Goal: Information Seeking & Learning: Learn about a topic

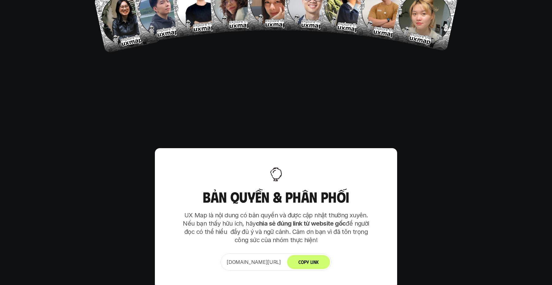
scroll to position [4002, 0]
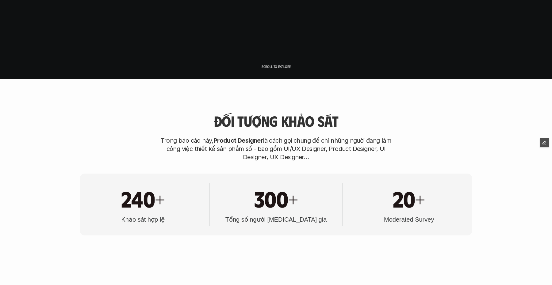
scroll to position [0, 0]
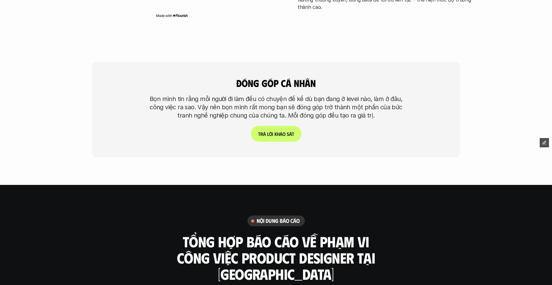
scroll to position [1042, 0]
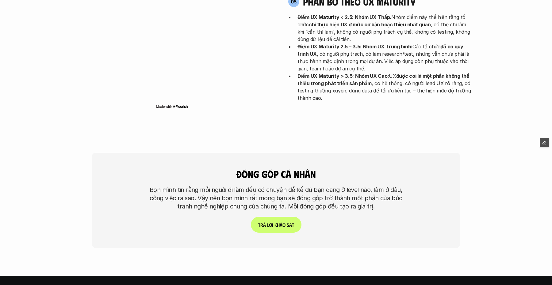
click at [317, 187] on div "đóng góp cá nhân Bọn mình tin rằng mỗi người đi làm đều có chuyện để kể dù bạn …" at bounding box center [276, 200] width 368 height 95
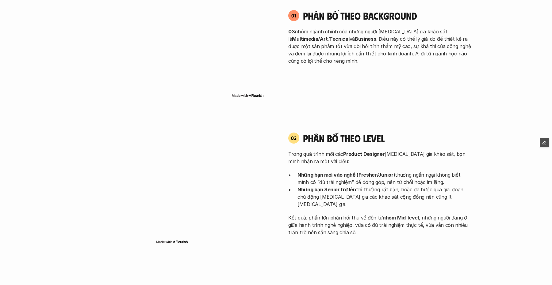
scroll to position [433, 0]
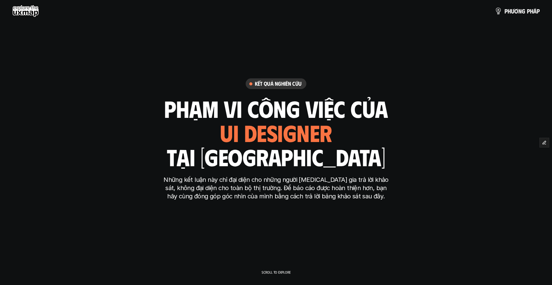
scroll to position [433, 0]
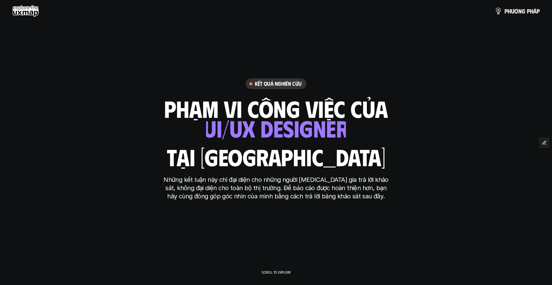
scroll to position [433, 0]
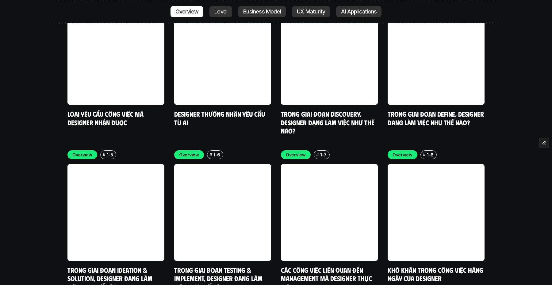
scroll to position [1748, 0]
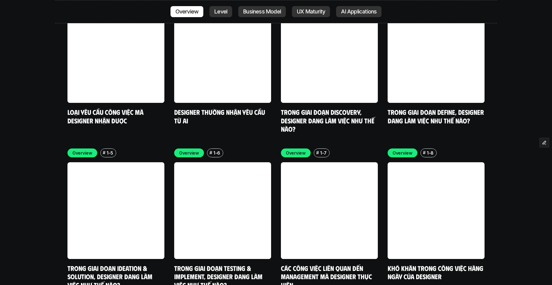
click at [223, 7] on link at bounding box center [222, 54] width 97 height 97
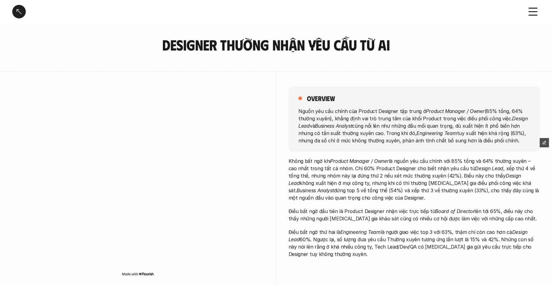
click at [25, 10] on div at bounding box center [18, 11] width 13 height 13
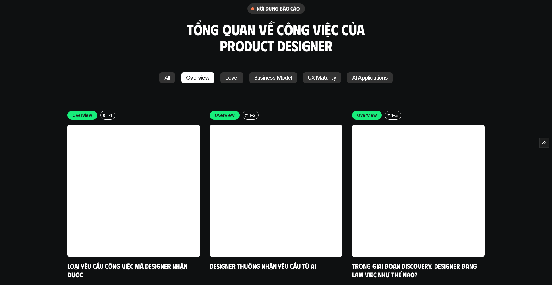
scroll to position [1367, 0]
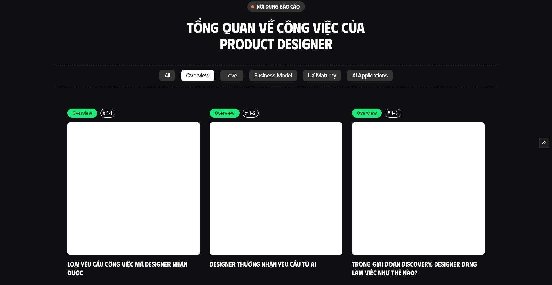
click at [232, 78] on p "Level" at bounding box center [231, 76] width 13 height 6
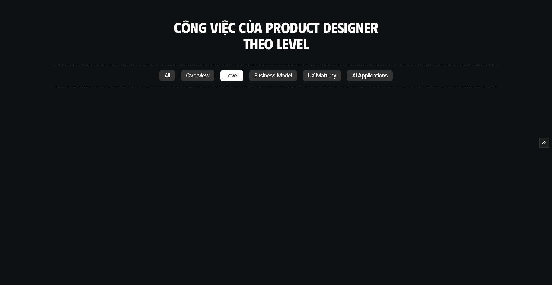
scroll to position [1442, 0]
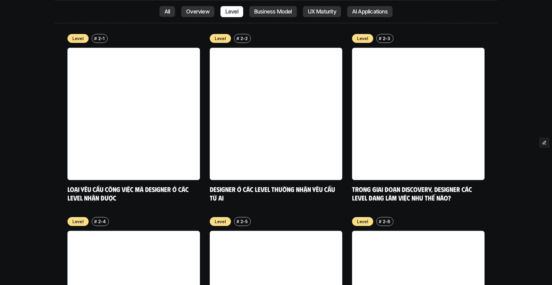
click at [279, 12] on p "Business Model" at bounding box center [273, 12] width 38 height 6
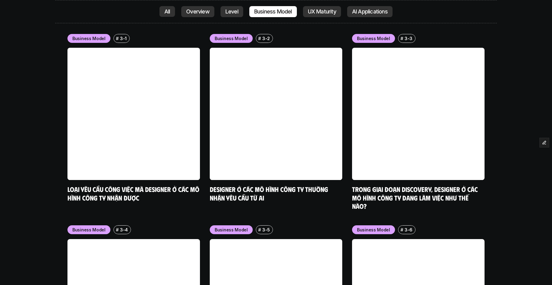
click at [317, 12] on p "UX Maturity" at bounding box center [322, 12] width 28 height 6
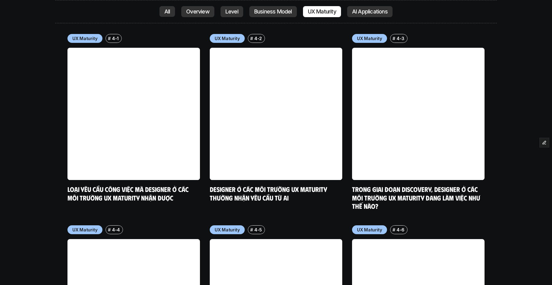
click at [357, 13] on p "AI Applications" at bounding box center [370, 12] width 36 height 6
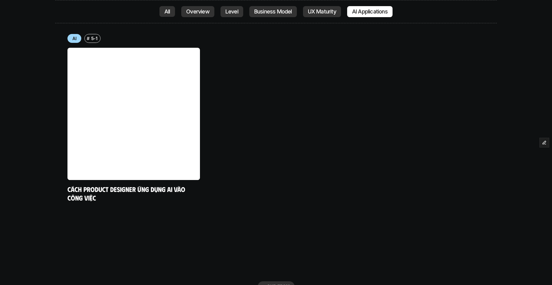
click at [231, 13] on p "Level" at bounding box center [231, 12] width 13 height 6
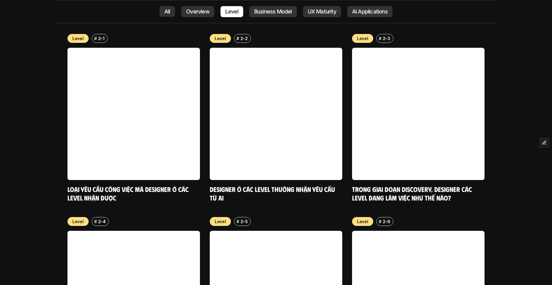
click at [200, 13] on p "Overview" at bounding box center [197, 12] width 23 height 6
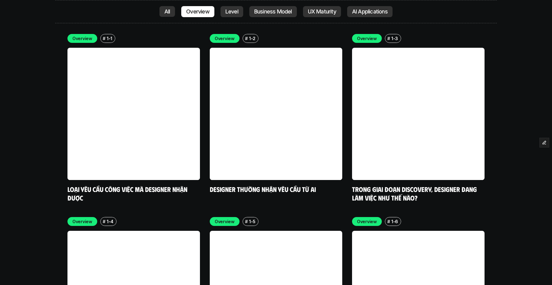
click at [168, 11] on p "All" at bounding box center [167, 12] width 6 height 6
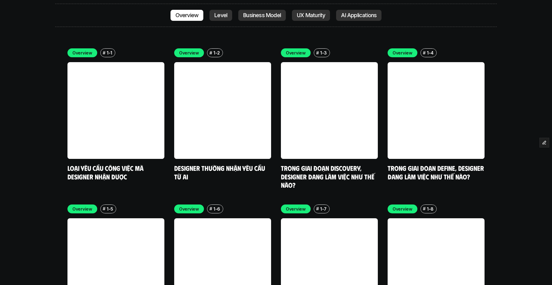
click at [250, 12] on p "Business Model" at bounding box center [262, 15] width 38 height 6
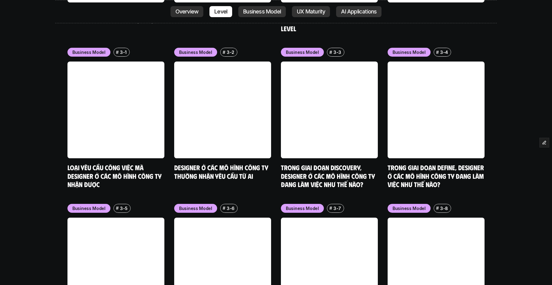
scroll to position [2470, 0]
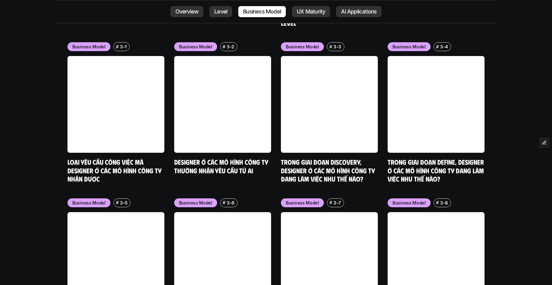
click at [222, 10] on p "Level" at bounding box center [220, 12] width 13 height 6
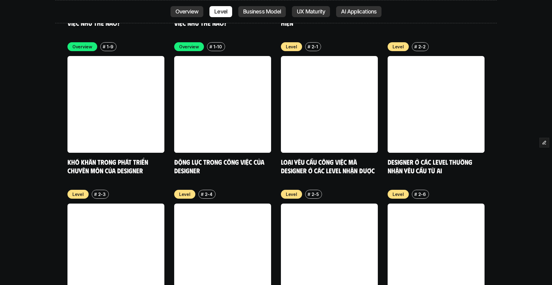
click at [194, 11] on p "Overview" at bounding box center [186, 12] width 23 height 6
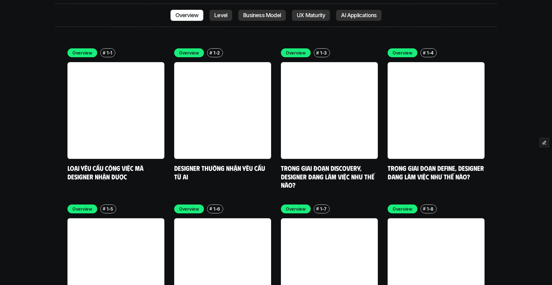
click at [260, 12] on p "Business Model" at bounding box center [262, 15] width 38 height 6
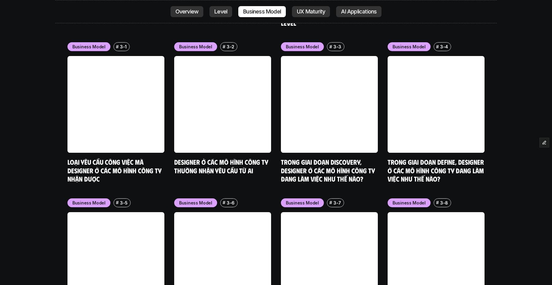
click at [305, 14] on p "UX Maturity" at bounding box center [311, 12] width 28 height 6
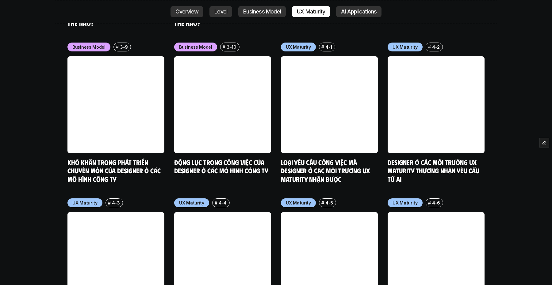
click at [349, 14] on p "AI Applications" at bounding box center [359, 12] width 36 height 6
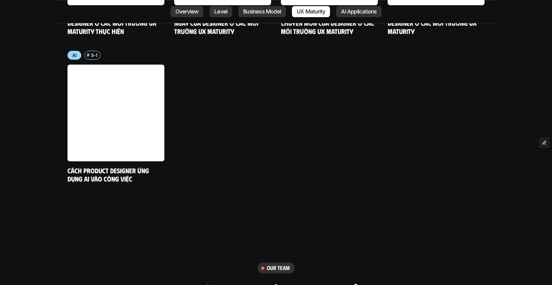
scroll to position [3268, 0]
